Goal: Task Accomplishment & Management: Complete application form

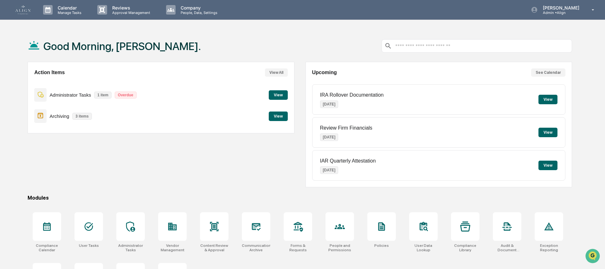
click at [210, 94] on div "Administrator Tasks 1 item Overdue View" at bounding box center [161, 94] width 254 height 21
click at [282, 96] on button "View" at bounding box center [278, 95] width 19 height 10
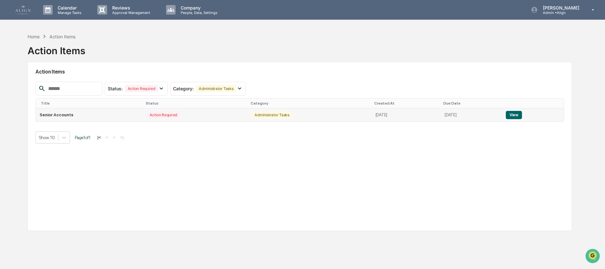
click at [108, 119] on td "Senior Accounts" at bounding box center [89, 114] width 107 height 13
click at [520, 115] on button "View" at bounding box center [514, 115] width 16 height 8
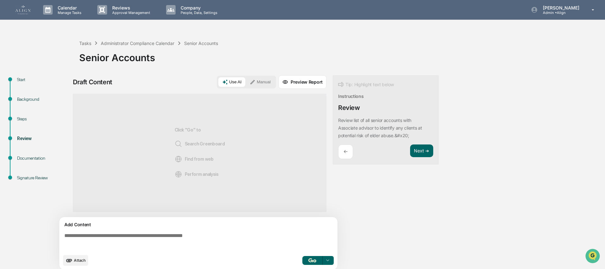
click at [14, 81] on div "Start" at bounding box center [43, 87] width 62 height 20
click at [31, 78] on div "Start" at bounding box center [43, 79] width 52 height 7
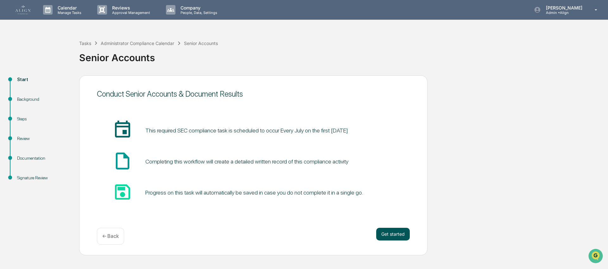
click at [404, 234] on button "Get started" at bounding box center [393, 234] width 34 height 13
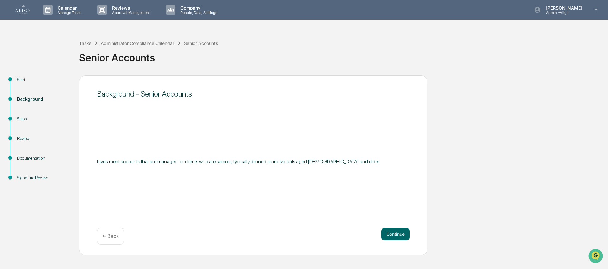
click at [404, 234] on button "Continue" at bounding box center [396, 234] width 29 height 13
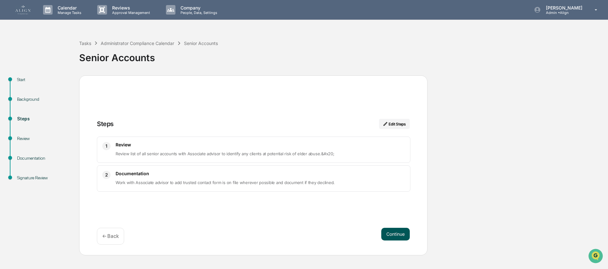
click at [392, 233] on button "Continue" at bounding box center [396, 234] width 29 height 13
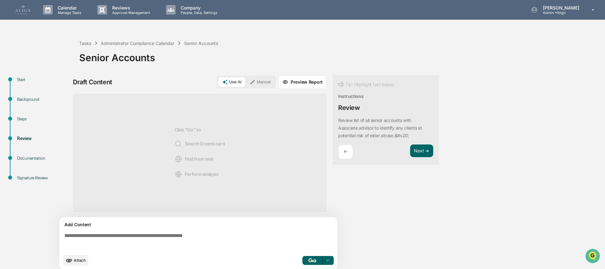
click at [29, 10] on img at bounding box center [22, 9] width 15 height 9
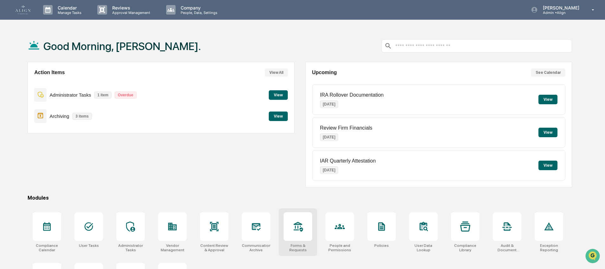
click at [296, 225] on icon at bounding box center [298, 227] width 10 height 10
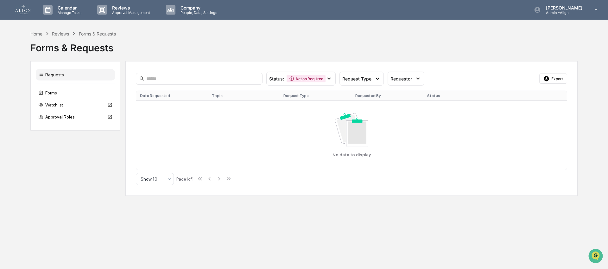
click at [42, 36] on div "Home Reviews Forms & Requests" at bounding box center [73, 33] width 86 height 7
click at [43, 33] on div "Home Reviews Forms & Requests" at bounding box center [73, 33] width 86 height 7
click at [37, 34] on div "Home" at bounding box center [36, 33] width 12 height 5
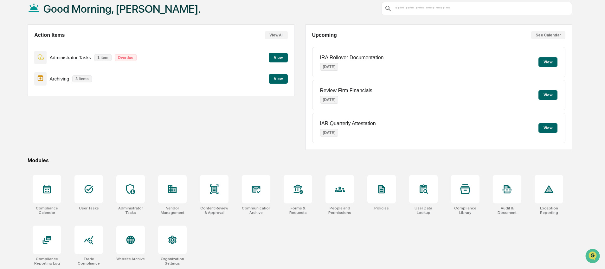
scroll to position [39, 0]
click at [216, 193] on div at bounding box center [214, 189] width 29 height 29
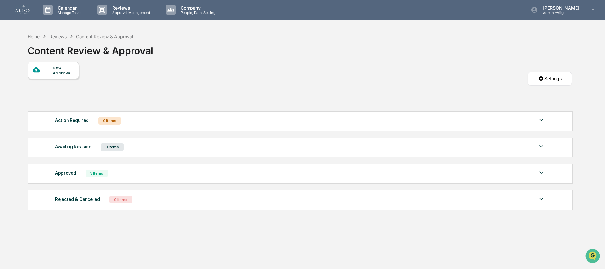
click at [50, 72] on div at bounding box center [43, 70] width 20 height 8
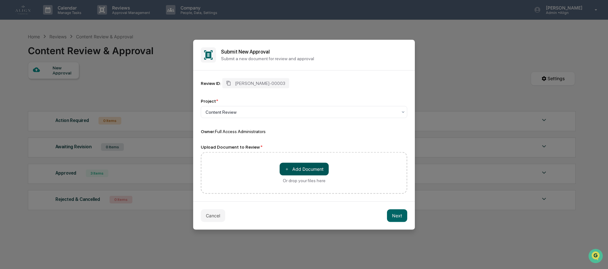
click at [312, 168] on button "＋ Add Document" at bounding box center [304, 169] width 49 height 13
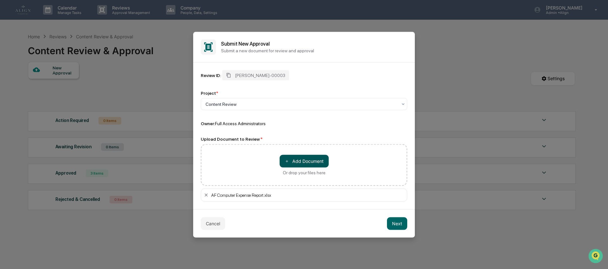
click at [306, 162] on button "＋ Add Document" at bounding box center [304, 161] width 49 height 13
click at [305, 160] on button "＋ Add Document" at bounding box center [304, 161] width 49 height 13
click at [409, 224] on div "Cancel Next" at bounding box center [304, 223] width 222 height 28
click at [394, 227] on button "Next" at bounding box center [397, 223] width 20 height 13
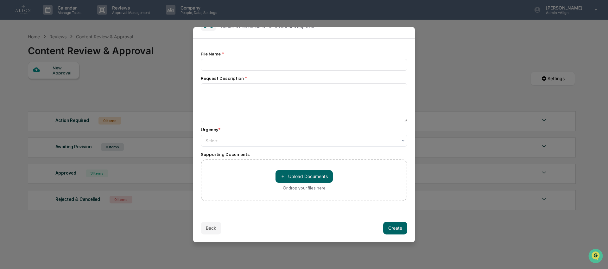
scroll to position [21, 0]
click at [302, 178] on button "＋ Upload Documents" at bounding box center [304, 176] width 57 height 13
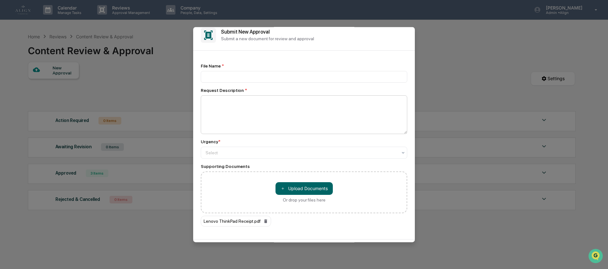
scroll to position [0, 0]
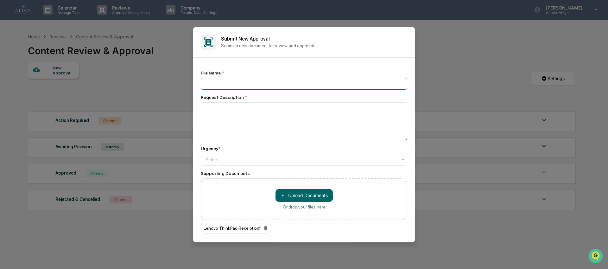
click at [220, 83] on input at bounding box center [304, 84] width 207 height 12
type input "**********"
click at [221, 112] on textarea at bounding box center [304, 121] width 207 height 39
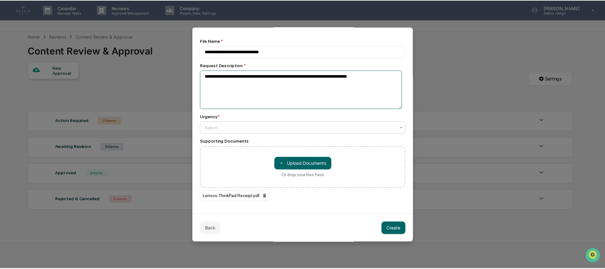
scroll to position [34, 0]
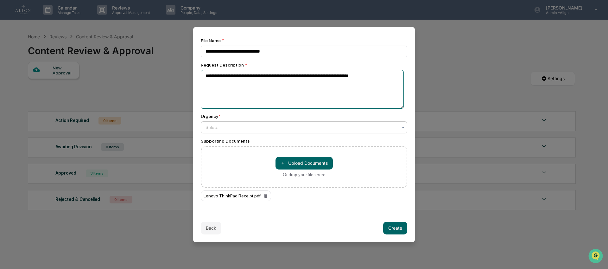
type textarea "**********"
click at [273, 127] on div at bounding box center [302, 127] width 192 height 6
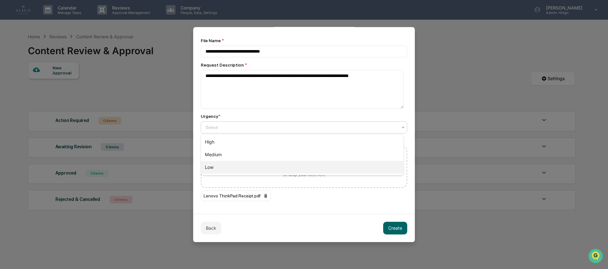
click at [264, 169] on div "Low" at bounding box center [302, 167] width 202 height 13
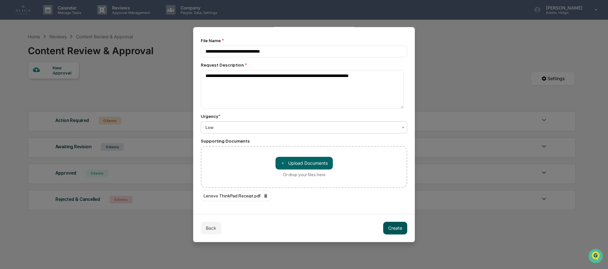
click at [389, 228] on button "Create" at bounding box center [395, 228] width 24 height 13
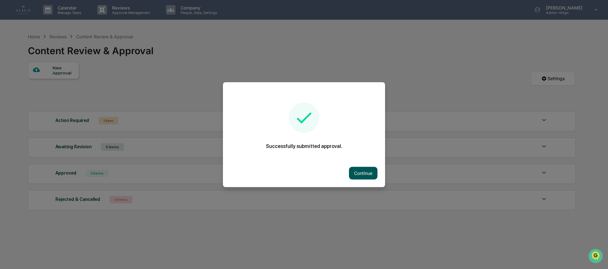
click at [360, 173] on button "Continue" at bounding box center [363, 173] width 29 height 13
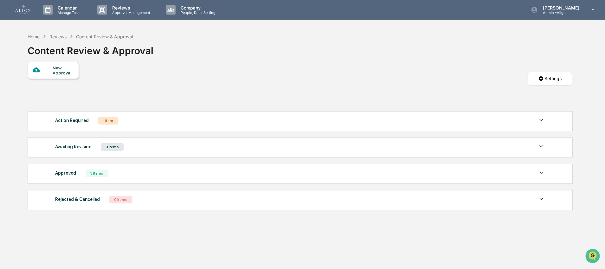
click at [128, 126] on div "Action Required 1 Item File Name Review Id Created Date Requested By Compliance…" at bounding box center [300, 121] width 545 height 20
click at [114, 121] on div "1 Item" at bounding box center [108, 121] width 20 height 8
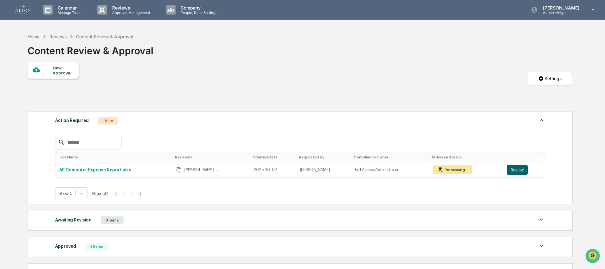
click at [407, 214] on div "Awaiting Revision 0 Items No data to display Show 5 Page 1 of 0 |< < > >|" at bounding box center [300, 221] width 545 height 20
click at [521, 173] on button "Review" at bounding box center [517, 170] width 21 height 10
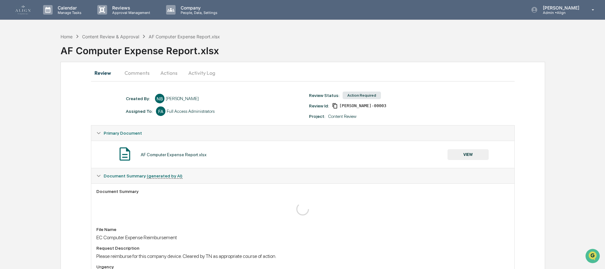
click at [455, 156] on button "VIEW" at bounding box center [467, 154] width 41 height 11
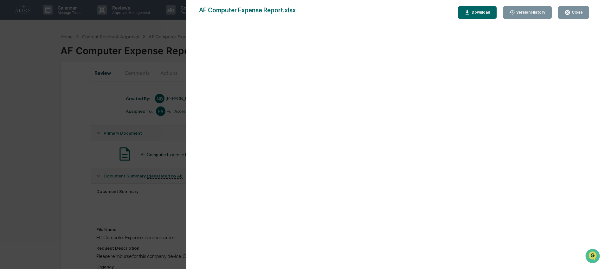
click at [583, 14] on button "Close" at bounding box center [573, 12] width 31 height 12
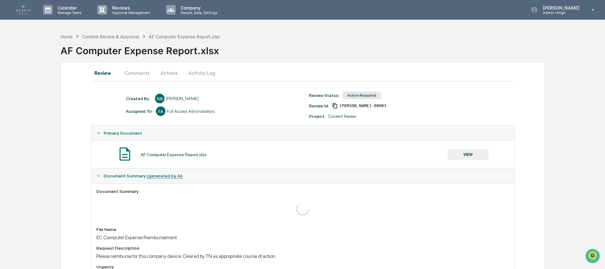
click at [170, 74] on button "Actions" at bounding box center [169, 72] width 29 height 15
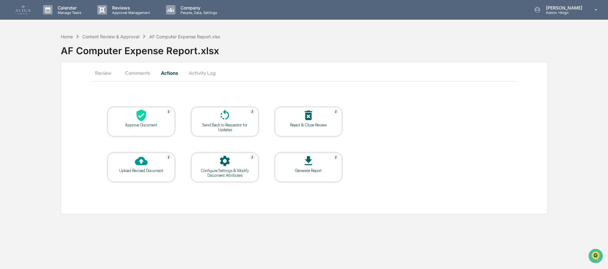
click at [142, 121] on icon at bounding box center [141, 115] width 13 height 13
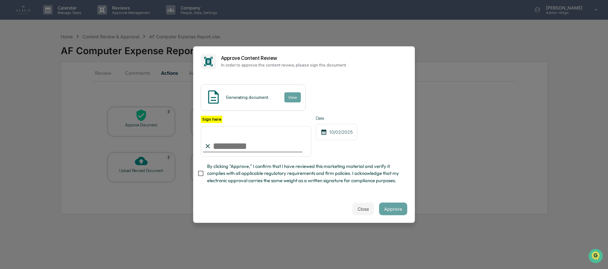
click at [227, 136] on input "Sign here" at bounding box center [256, 141] width 111 height 30
type input "**********"
click at [243, 164] on span "By clicking "Approve," I confirm that I have reviewed this marketing material a…" at bounding box center [304, 173] width 195 height 21
click at [362, 215] on button "Close" at bounding box center [364, 208] width 22 height 13
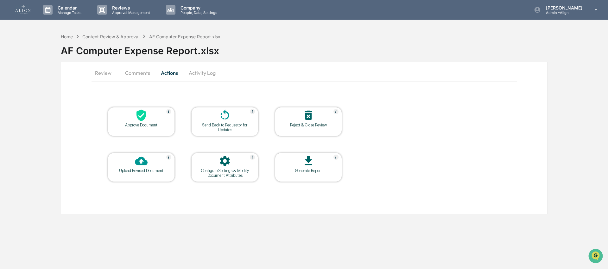
click at [442, 139] on div "Approve Document Send Back to Requestor for Updates Reject & Close Review Uploa…" at bounding box center [305, 144] width 426 height 107
click at [139, 116] on icon at bounding box center [141, 115] width 13 height 13
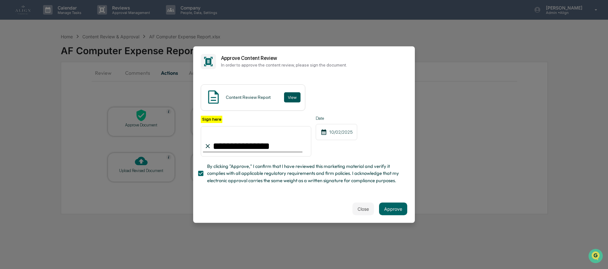
click at [294, 92] on button "View" at bounding box center [292, 97] width 16 height 10
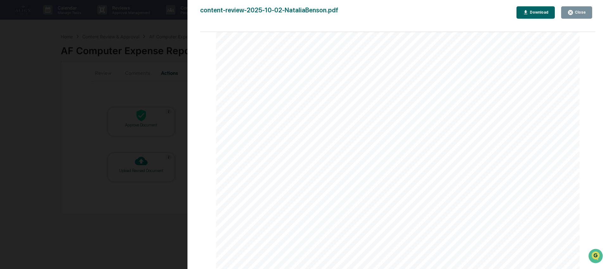
scroll to position [827, 0]
click at [572, 14] on icon "button" at bounding box center [570, 12] width 5 height 5
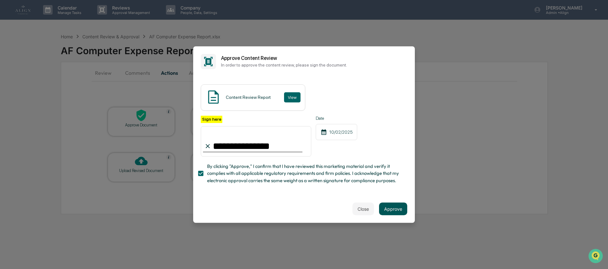
click at [383, 211] on button "Approve" at bounding box center [393, 208] width 28 height 13
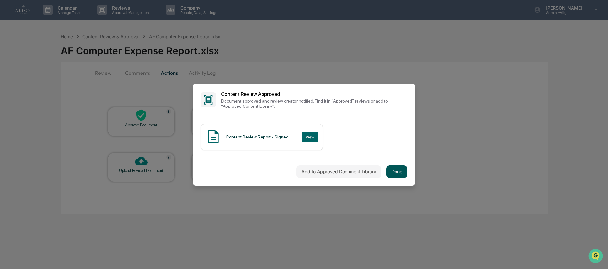
click at [395, 170] on button "Done" at bounding box center [397, 171] width 21 height 13
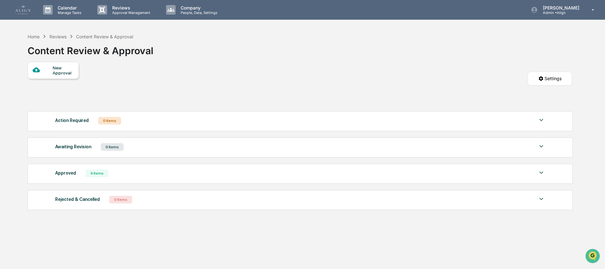
click at [49, 70] on div at bounding box center [43, 70] width 20 height 8
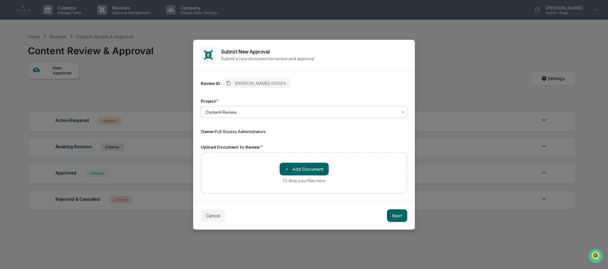
click at [238, 117] on div "Content Review" at bounding box center [304, 112] width 207 height 12
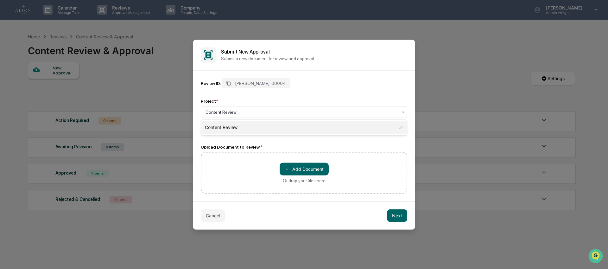
click at [238, 117] on div "Content Review" at bounding box center [304, 112] width 207 height 12
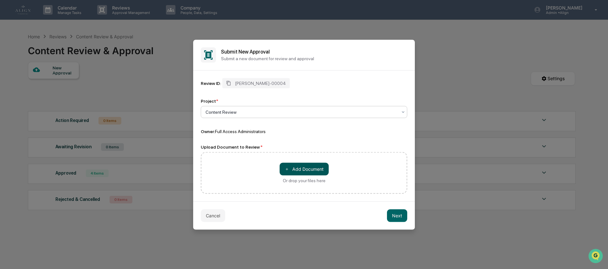
click at [303, 172] on button "＋ Add Document" at bounding box center [304, 169] width 49 height 13
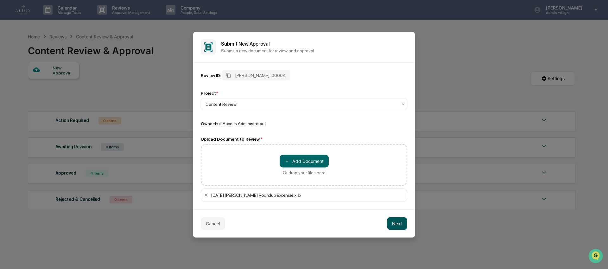
click at [403, 223] on button "Next" at bounding box center [397, 223] width 20 height 13
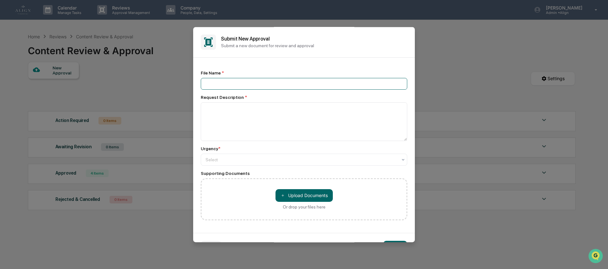
click at [248, 86] on input at bounding box center [304, 84] width 207 height 12
type input "**********"
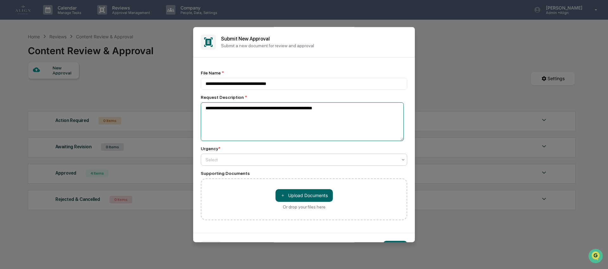
type textarea "**********"
click at [245, 156] on div "Select" at bounding box center [301, 159] width 198 height 9
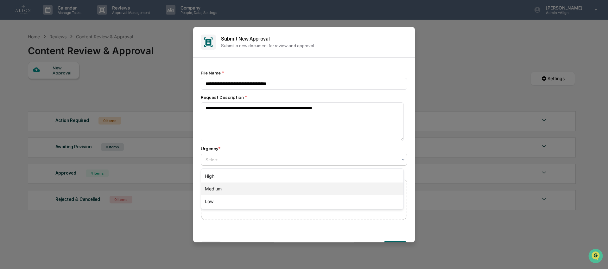
click at [244, 197] on div "Low" at bounding box center [302, 201] width 202 height 13
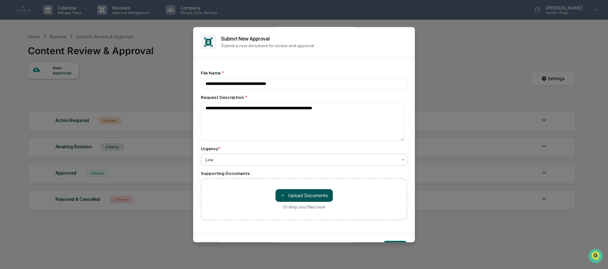
click at [305, 200] on button "＋ Upload Documents" at bounding box center [304, 195] width 57 height 13
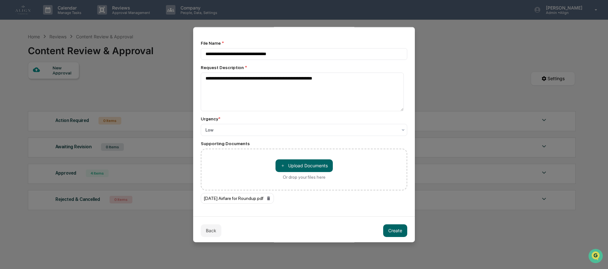
scroll to position [34, 0]
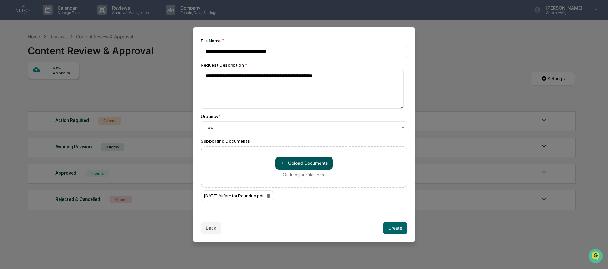
click at [294, 162] on button "＋ Upload Documents" at bounding box center [304, 163] width 57 height 13
click at [312, 162] on button "＋ Upload Documents" at bounding box center [304, 163] width 57 height 13
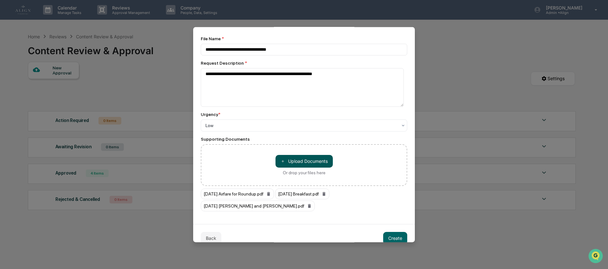
click at [307, 158] on button "＋ Upload Documents" at bounding box center [304, 161] width 57 height 13
click at [308, 163] on button "＋ Upload Documents" at bounding box center [304, 161] width 57 height 13
click at [316, 164] on button "＋ Upload Documents" at bounding box center [304, 161] width 57 height 13
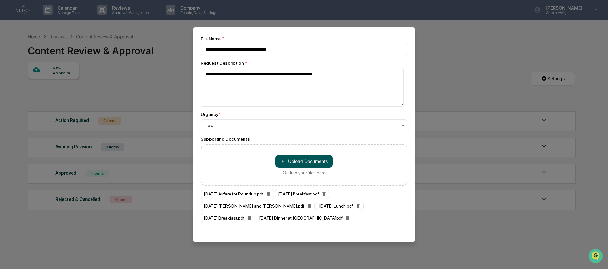
click at [319, 164] on button "＋ Upload Documents" at bounding box center [304, 161] width 57 height 13
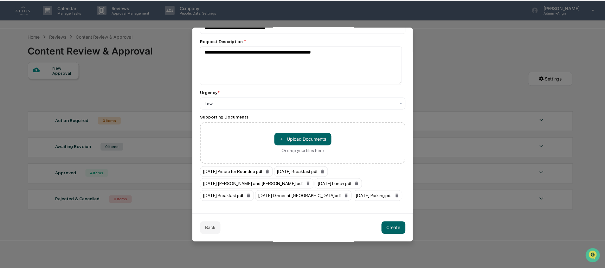
scroll to position [70, 0]
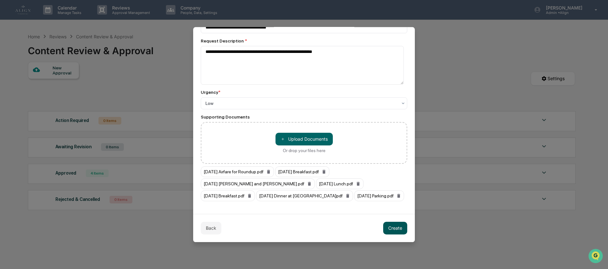
click at [390, 227] on button "Create" at bounding box center [395, 228] width 24 height 13
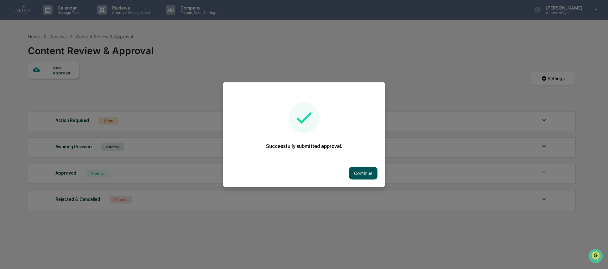
click at [361, 174] on button "Continue" at bounding box center [363, 173] width 29 height 13
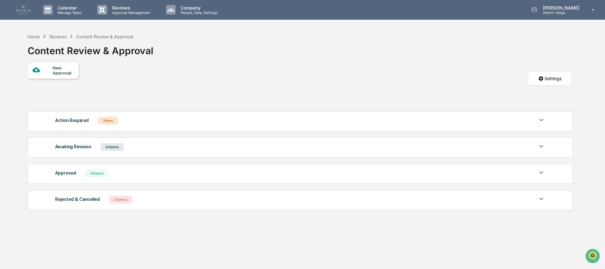
click at [99, 124] on div "1 Item" at bounding box center [108, 121] width 20 height 8
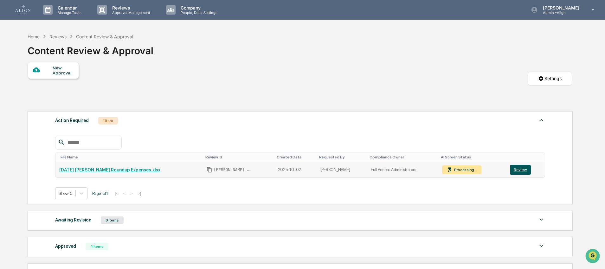
click at [516, 167] on button "Review" at bounding box center [520, 170] width 21 height 10
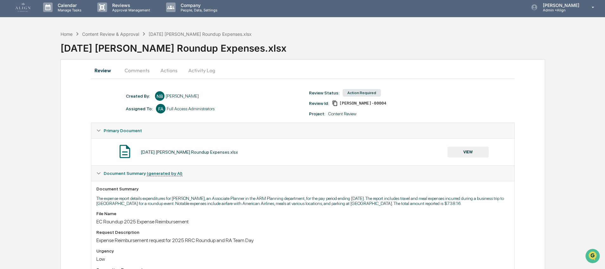
scroll to position [17, 0]
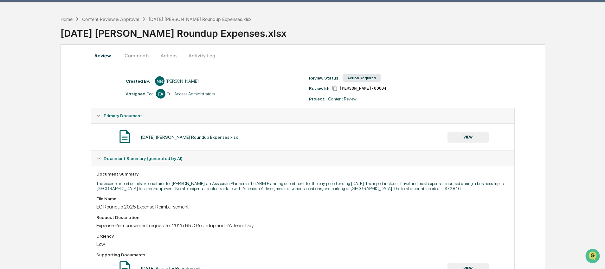
click at [459, 135] on button "VIEW" at bounding box center [467, 137] width 41 height 11
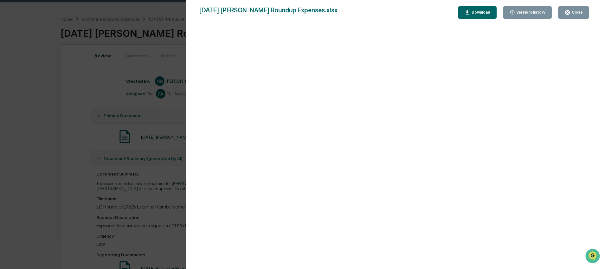
click at [570, 10] on icon "button" at bounding box center [567, 13] width 6 height 6
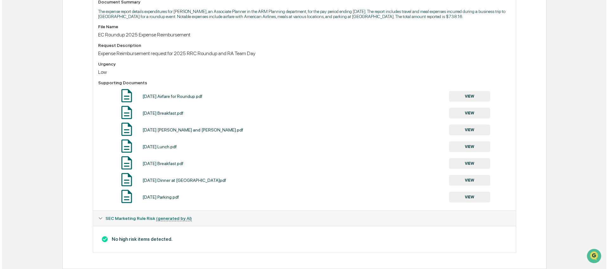
scroll to position [0, 0]
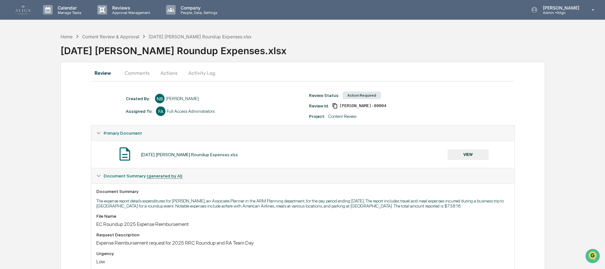
click at [165, 72] on button "Actions" at bounding box center [169, 72] width 29 height 15
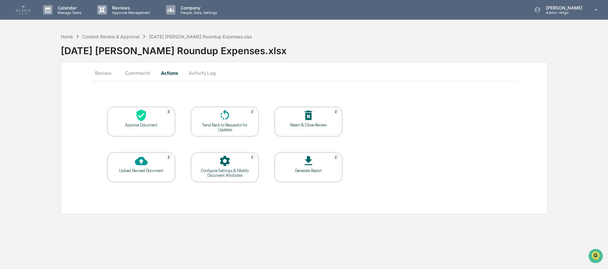
click at [131, 123] on div "Approve Document" at bounding box center [141, 125] width 57 height 5
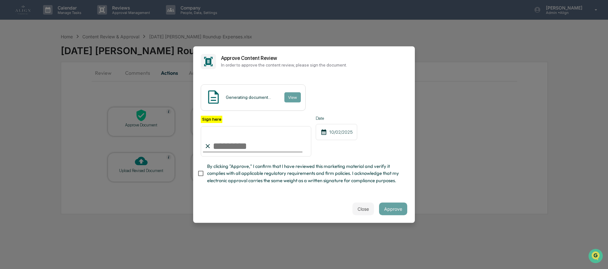
click at [236, 142] on input "Sign here" at bounding box center [256, 141] width 111 height 30
type input "**********"
click at [229, 171] on span "By clicking "Approve," I confirm that I have reviewed this marketing material a…" at bounding box center [304, 173] width 195 height 21
click at [297, 92] on button "View" at bounding box center [292, 97] width 16 height 10
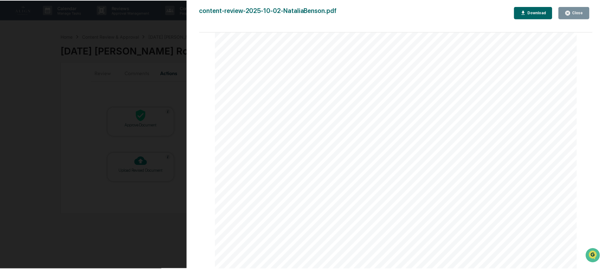
scroll to position [827, 0]
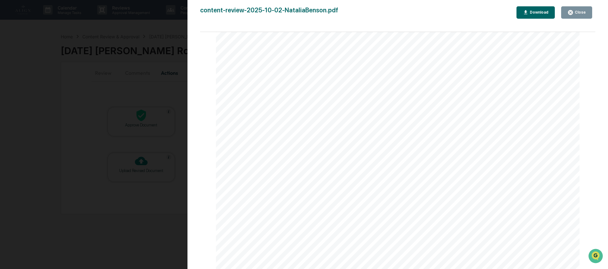
click at [565, 10] on button "Close" at bounding box center [577, 12] width 31 height 12
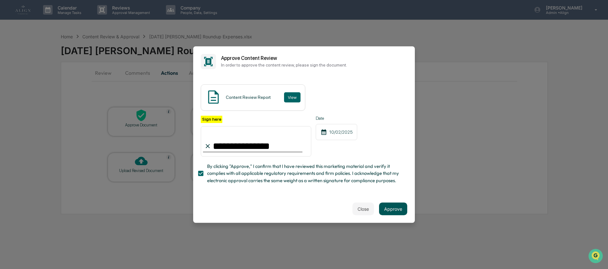
click at [396, 212] on button "Approve" at bounding box center [393, 208] width 28 height 13
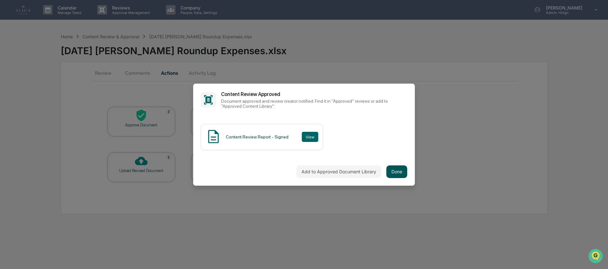
click at [395, 171] on button "Done" at bounding box center [397, 171] width 21 height 13
